Goal: Transaction & Acquisition: Purchase product/service

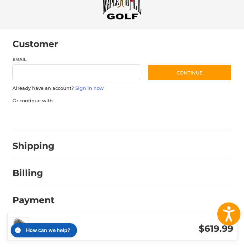
click at [39, 192] on div "Payment" at bounding box center [121, 200] width 219 height 24
click at [39, 200] on h2 "Payment" at bounding box center [33, 200] width 42 height 11
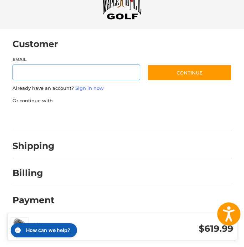
click at [69, 75] on input "Email" at bounding box center [76, 73] width 128 height 16
type input "**********"
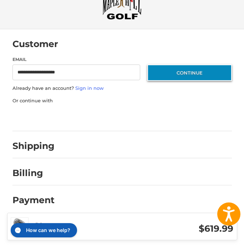
click at [172, 73] on button "Continue" at bounding box center [189, 73] width 85 height 16
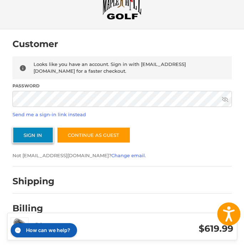
click at [35, 135] on button "Sign In" at bounding box center [32, 135] width 41 height 16
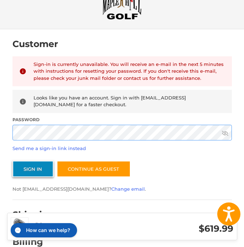
click at [12, 161] on button "Sign In" at bounding box center [32, 169] width 41 height 16
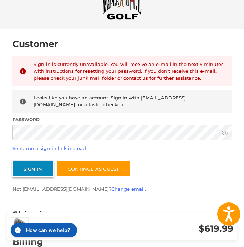
click at [25, 165] on button "Sign In" at bounding box center [32, 169] width 41 height 16
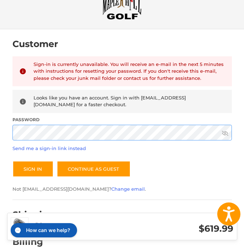
click at [1, 128] on div "Customer Returning Customer Sign-in is currently unavailable. You will receive …" at bounding box center [122, 172] width 244 height 287
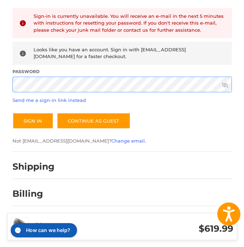
scroll to position [97, 0]
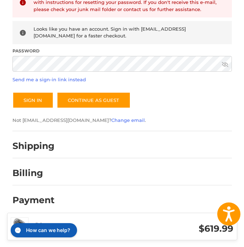
click at [58, 155] on div "Shipping" at bounding box center [121, 146] width 219 height 24
click at [111, 120] on link "Change email" at bounding box center [128, 120] width 34 height 6
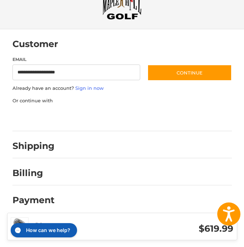
scroll to position [0, 0]
